Goal: Transaction & Acquisition: Purchase product/service

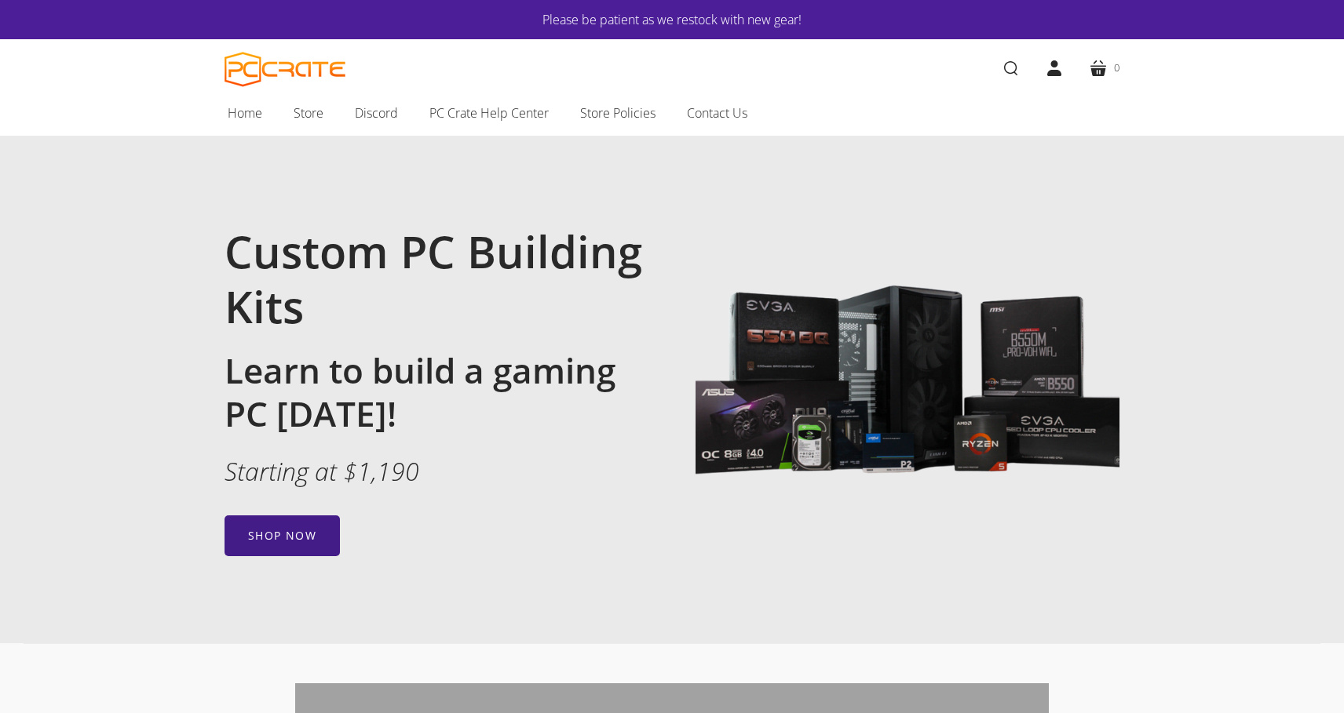
click at [297, 528] on link "Shop now" at bounding box center [281, 536] width 115 height 41
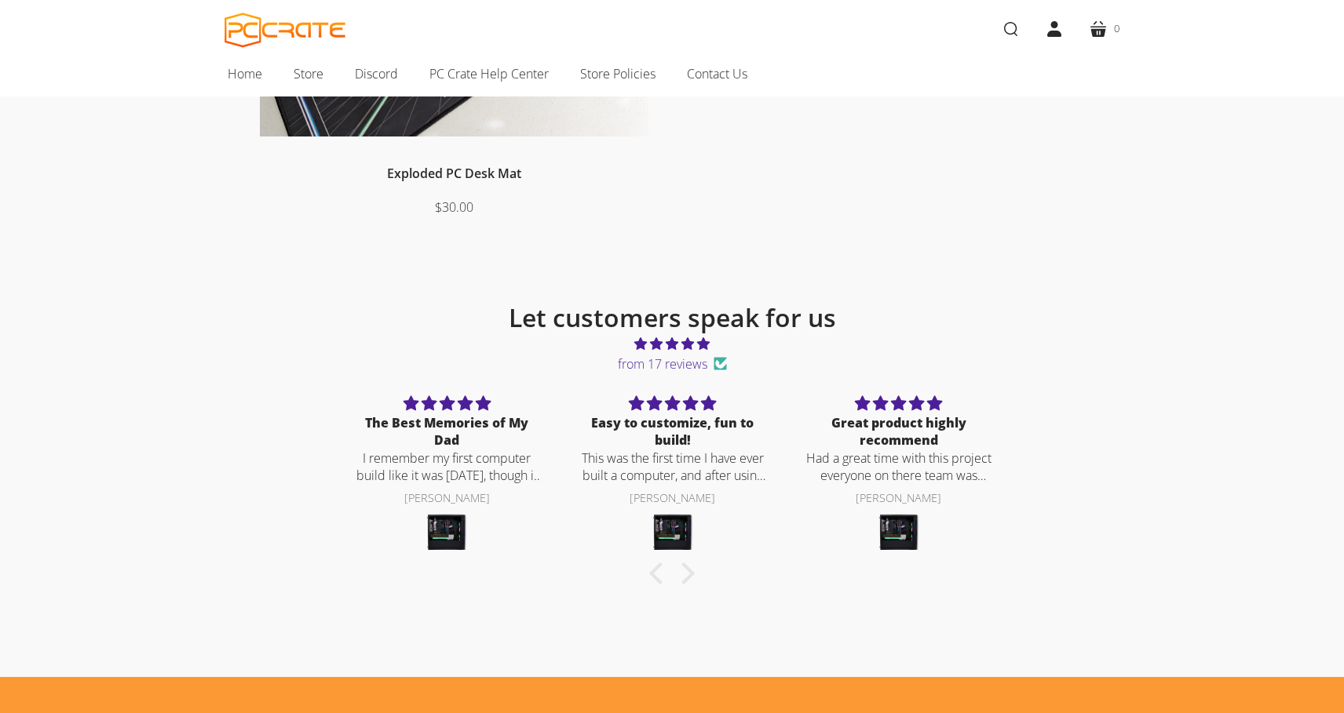
scroll to position [750, 0]
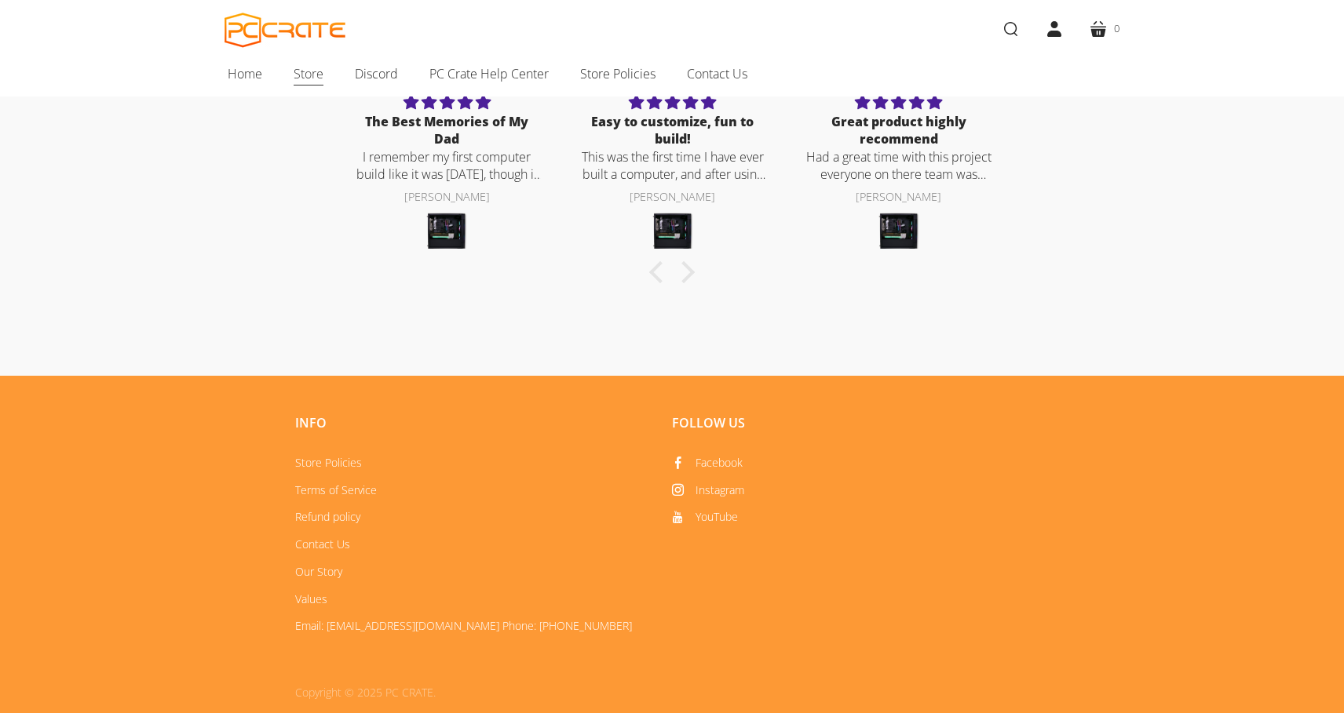
click at [312, 79] on span "Store" at bounding box center [309, 74] width 30 height 20
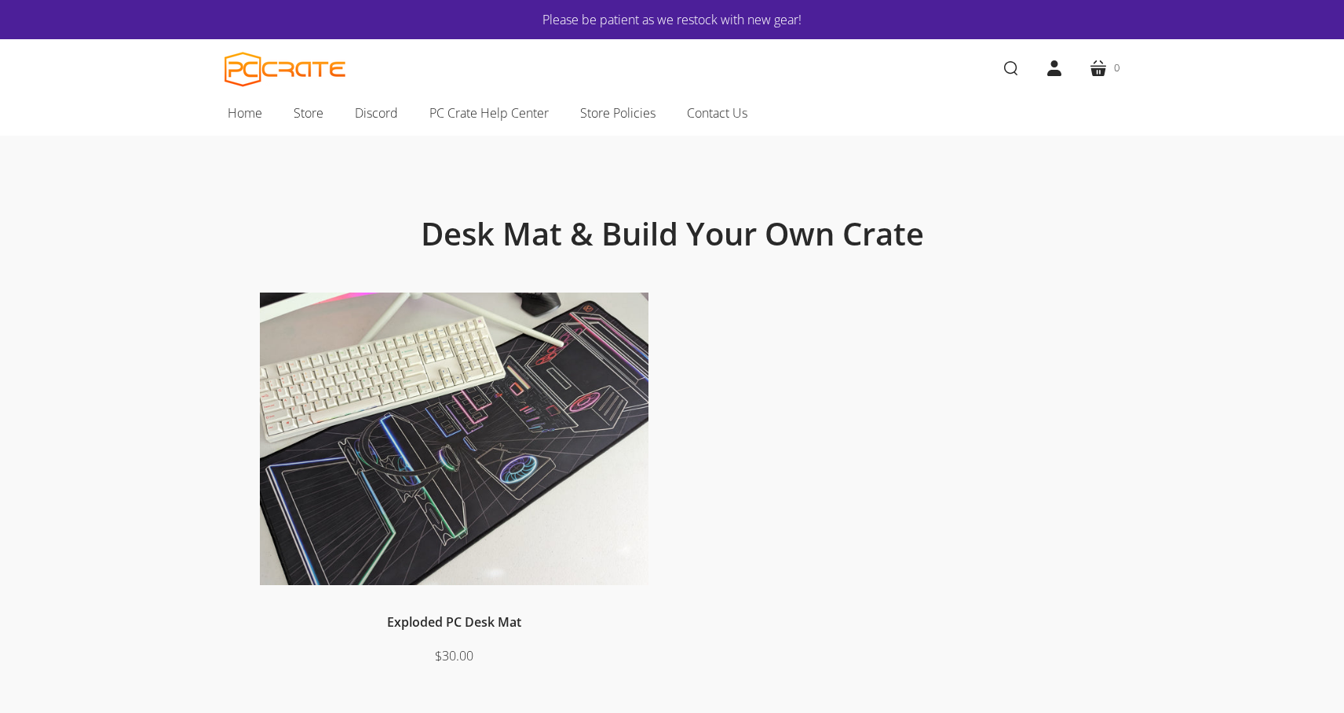
click at [359, 422] on img at bounding box center [454, 439] width 389 height 293
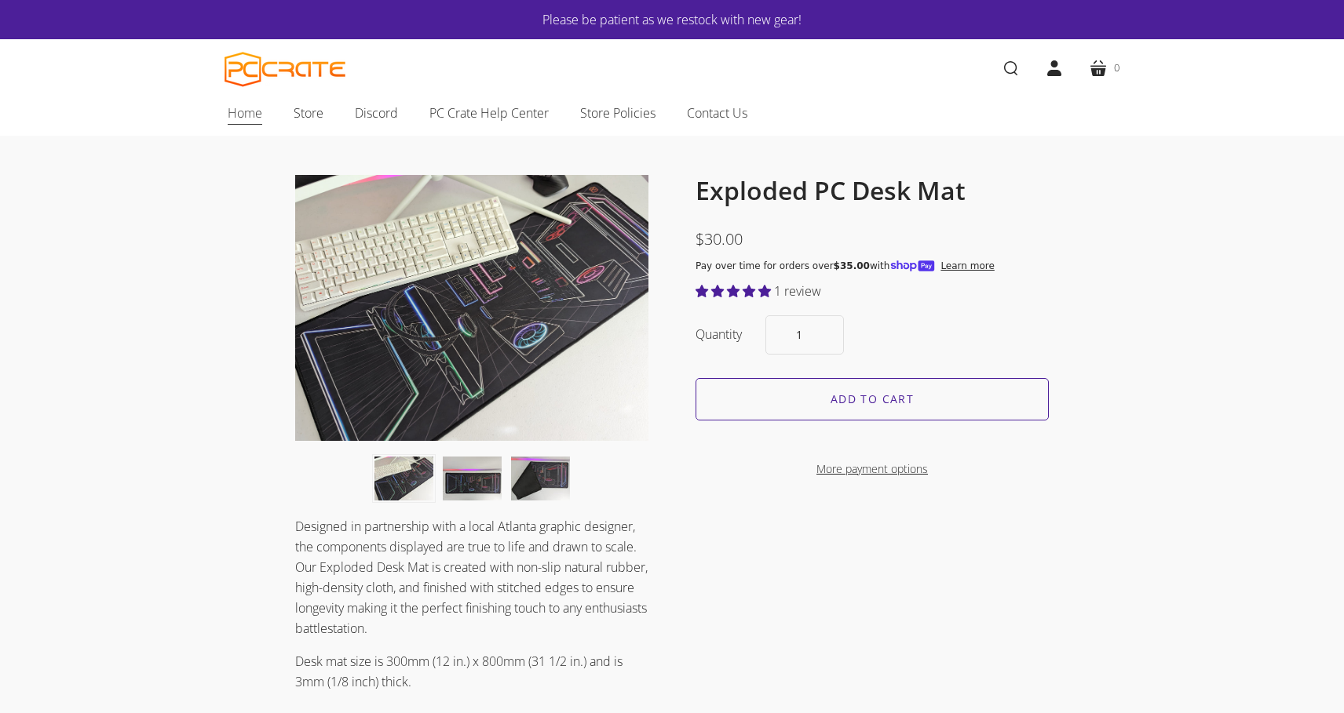
click at [254, 111] on span "Home" at bounding box center [245, 113] width 35 height 20
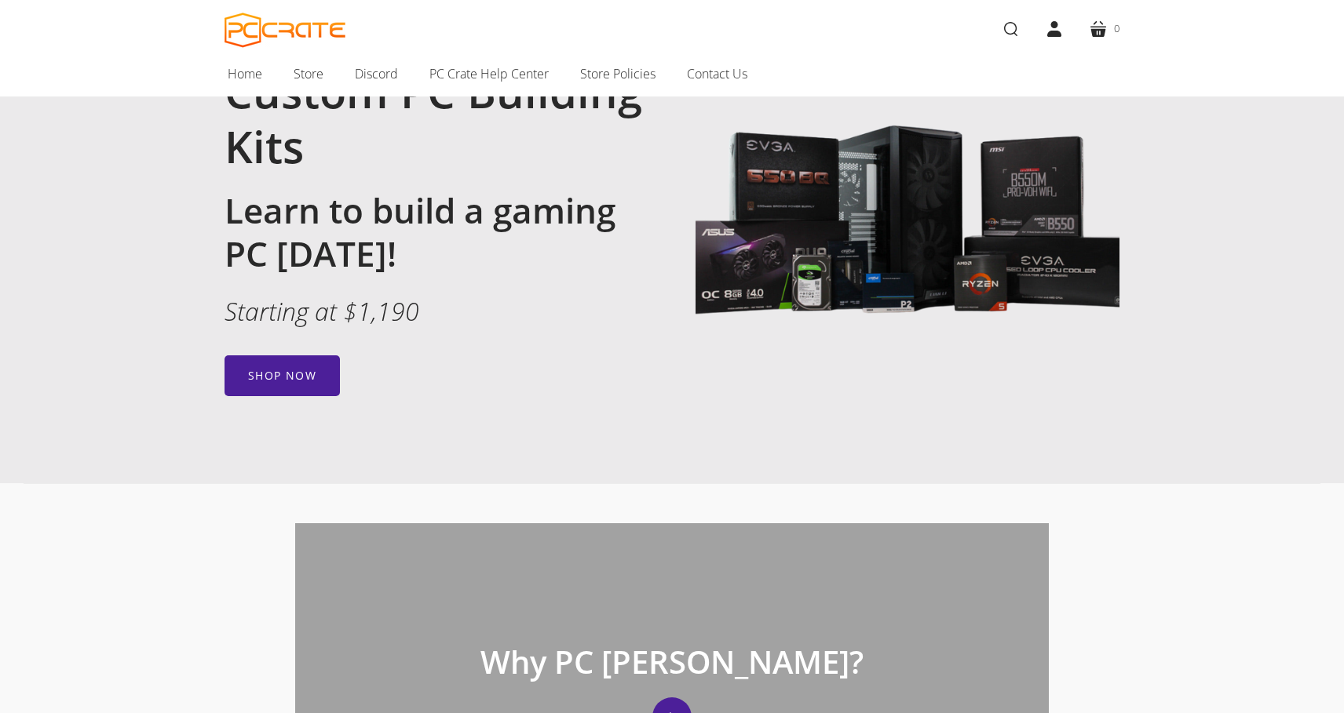
scroll to position [181, 0]
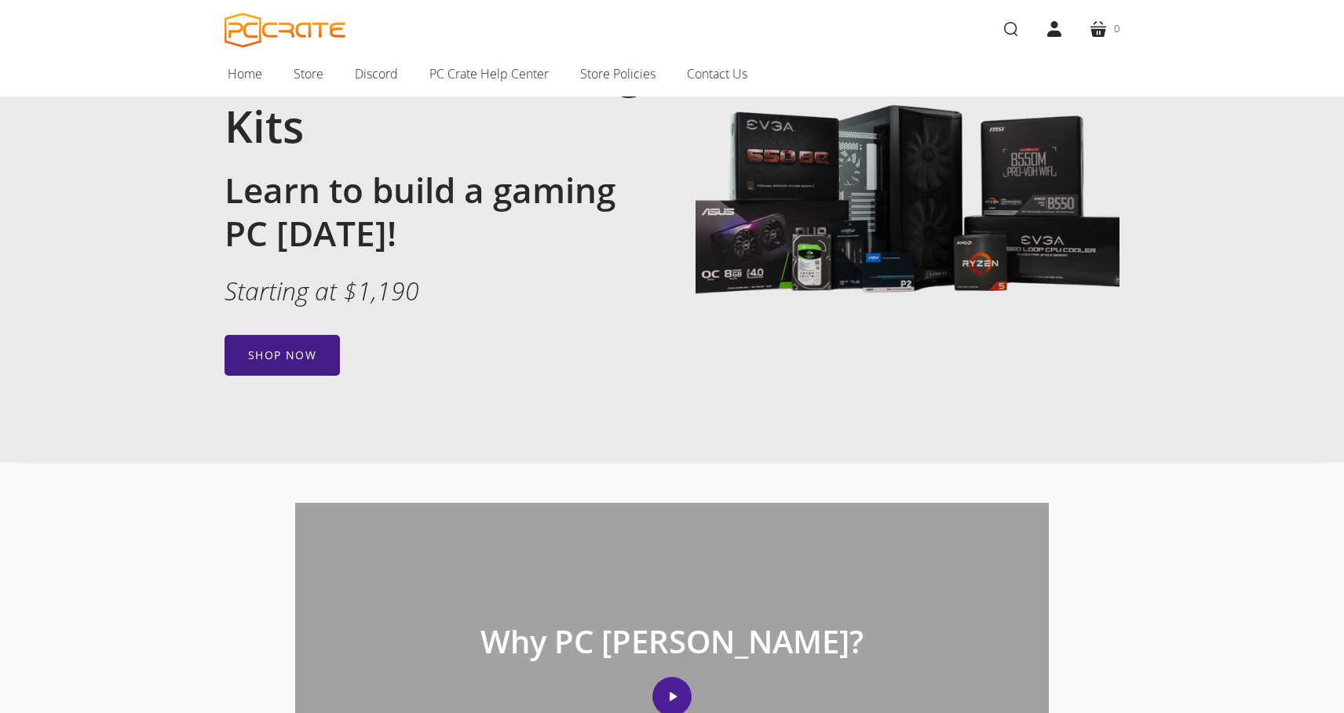
click at [301, 348] on link "Shop now" at bounding box center [281, 355] width 115 height 41
